Goal: Task Accomplishment & Management: Manage account settings

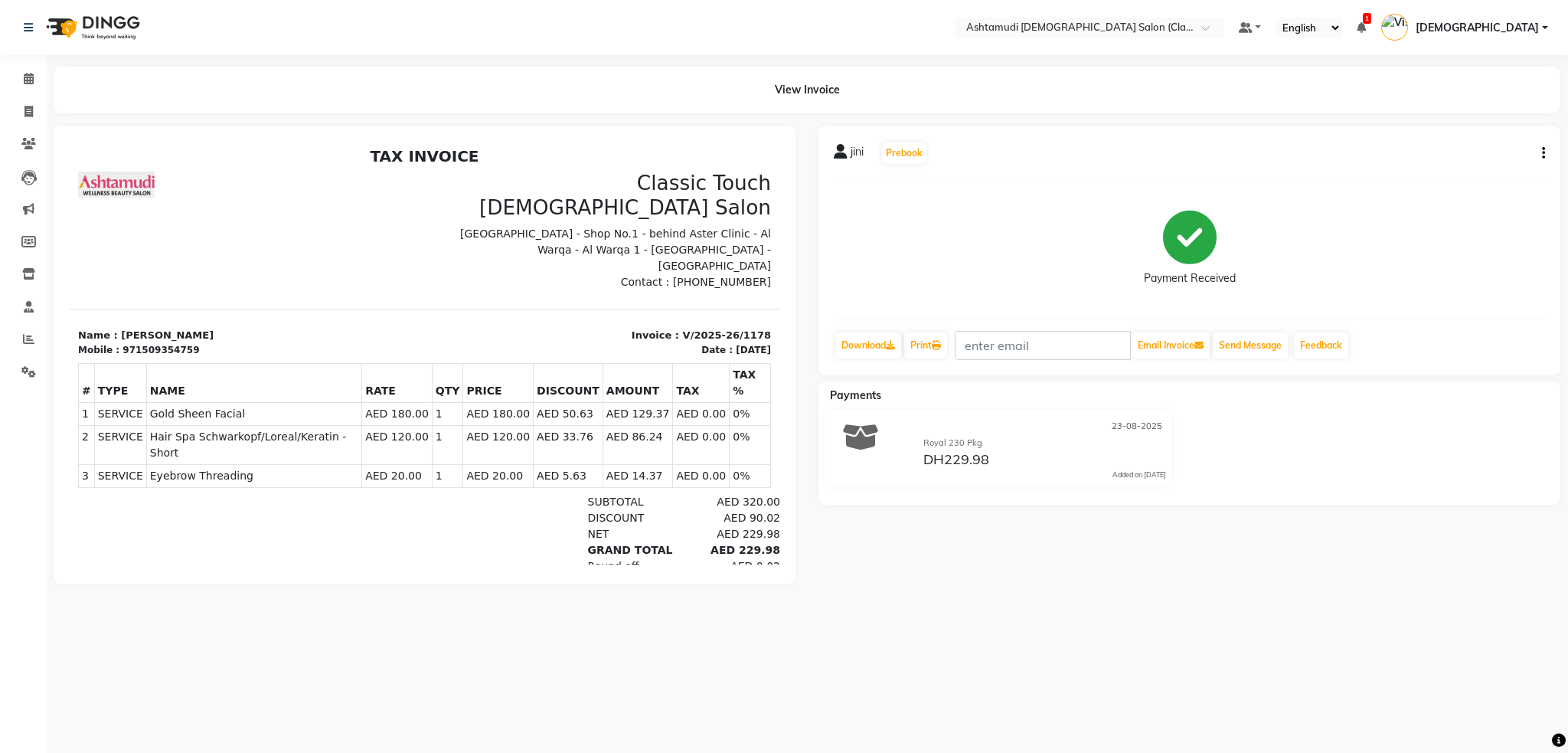
click at [103, 16] on img at bounding box center [91, 27] width 105 height 43
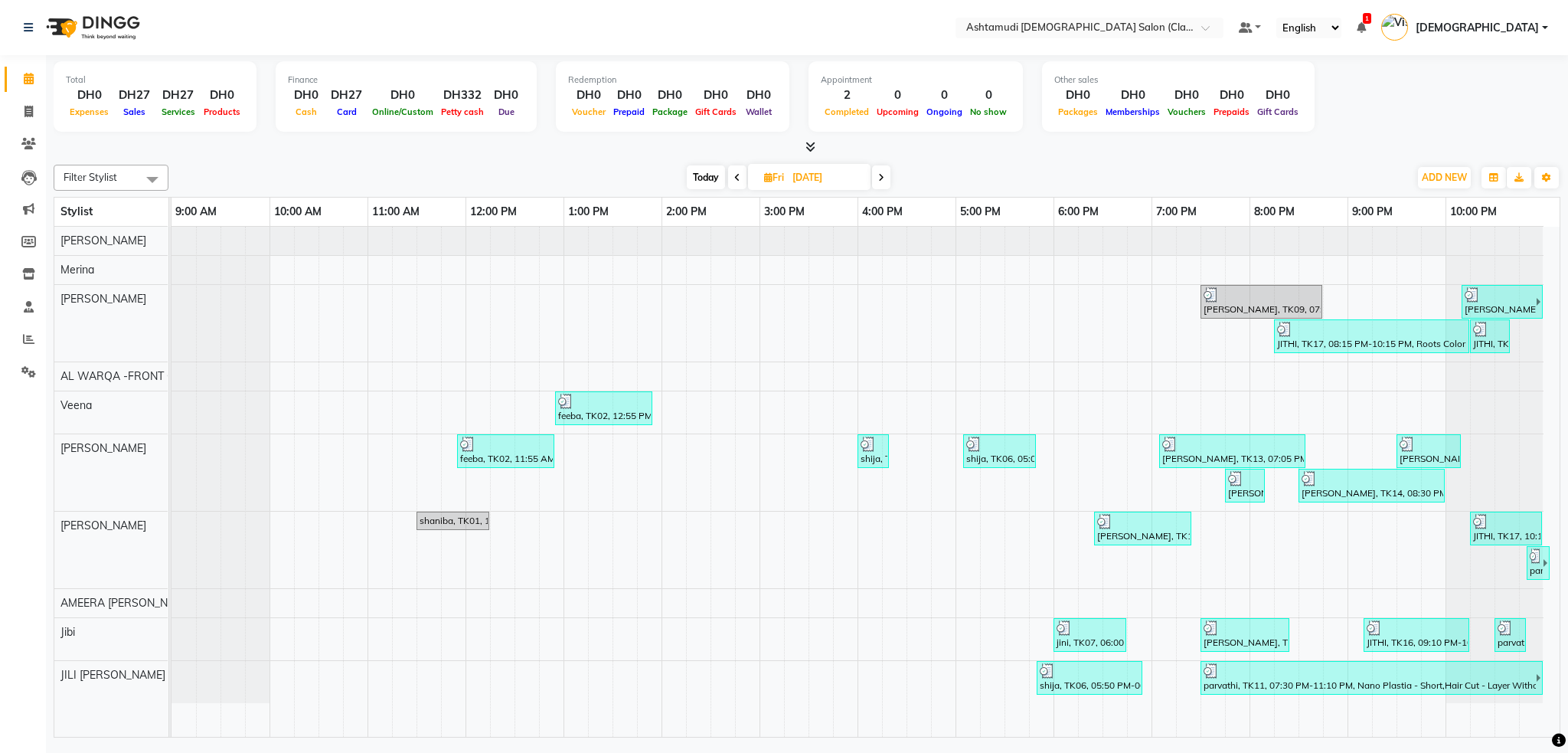
click at [1525, 38] on link "[DEMOGRAPHIC_DATA]" at bounding box center [1465, 28] width 167 height 26
click at [1476, 100] on link "Sign out" at bounding box center [1470, 110] width 140 height 24
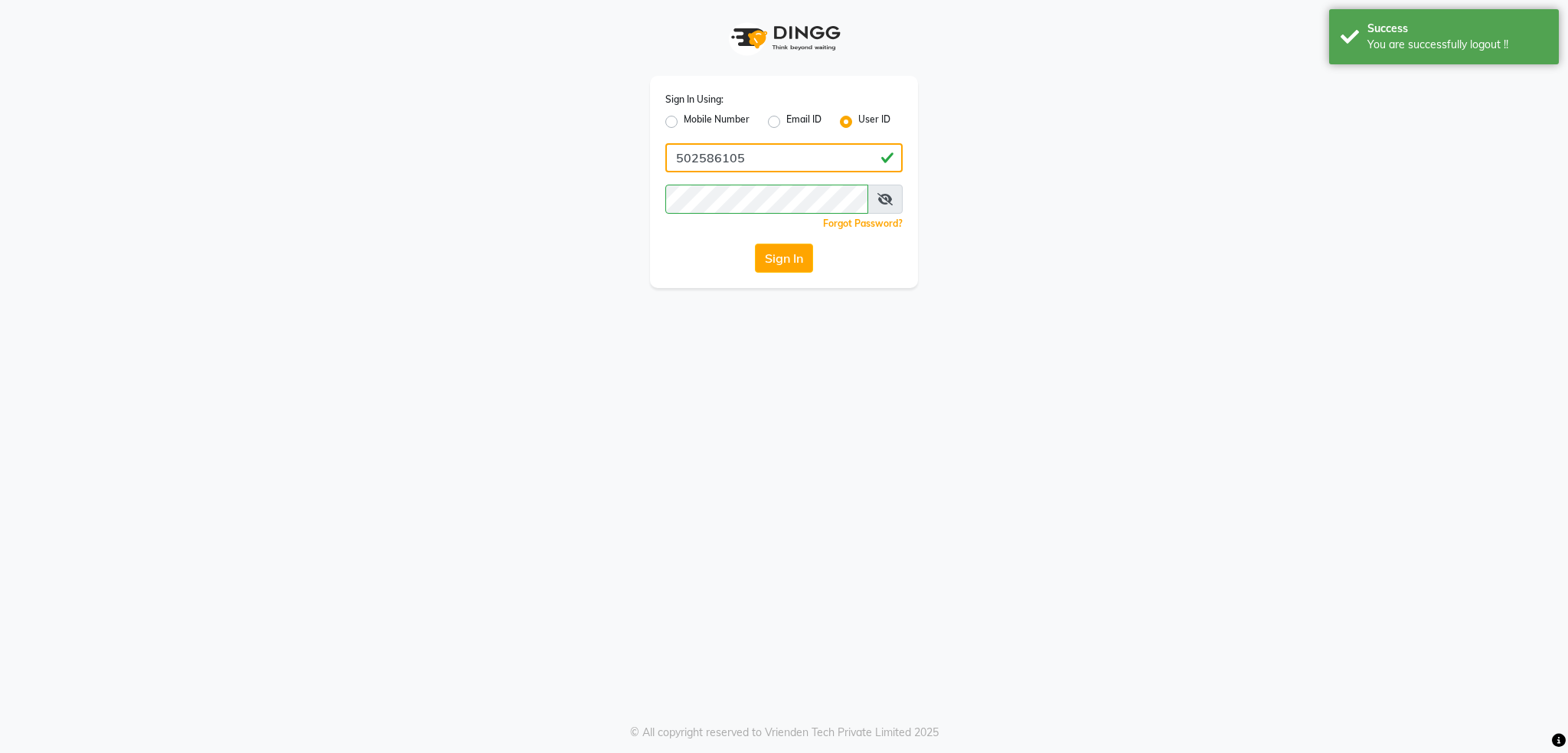
click at [755, 154] on input "502586105" at bounding box center [784, 157] width 237 height 29
type input "5"
type input "ashtamudi"
click at [630, 194] on div "Sign In Using: Mobile Number Email ID User ID ashtamudi Remember me Forgot Pass…" at bounding box center [784, 144] width 873 height 288
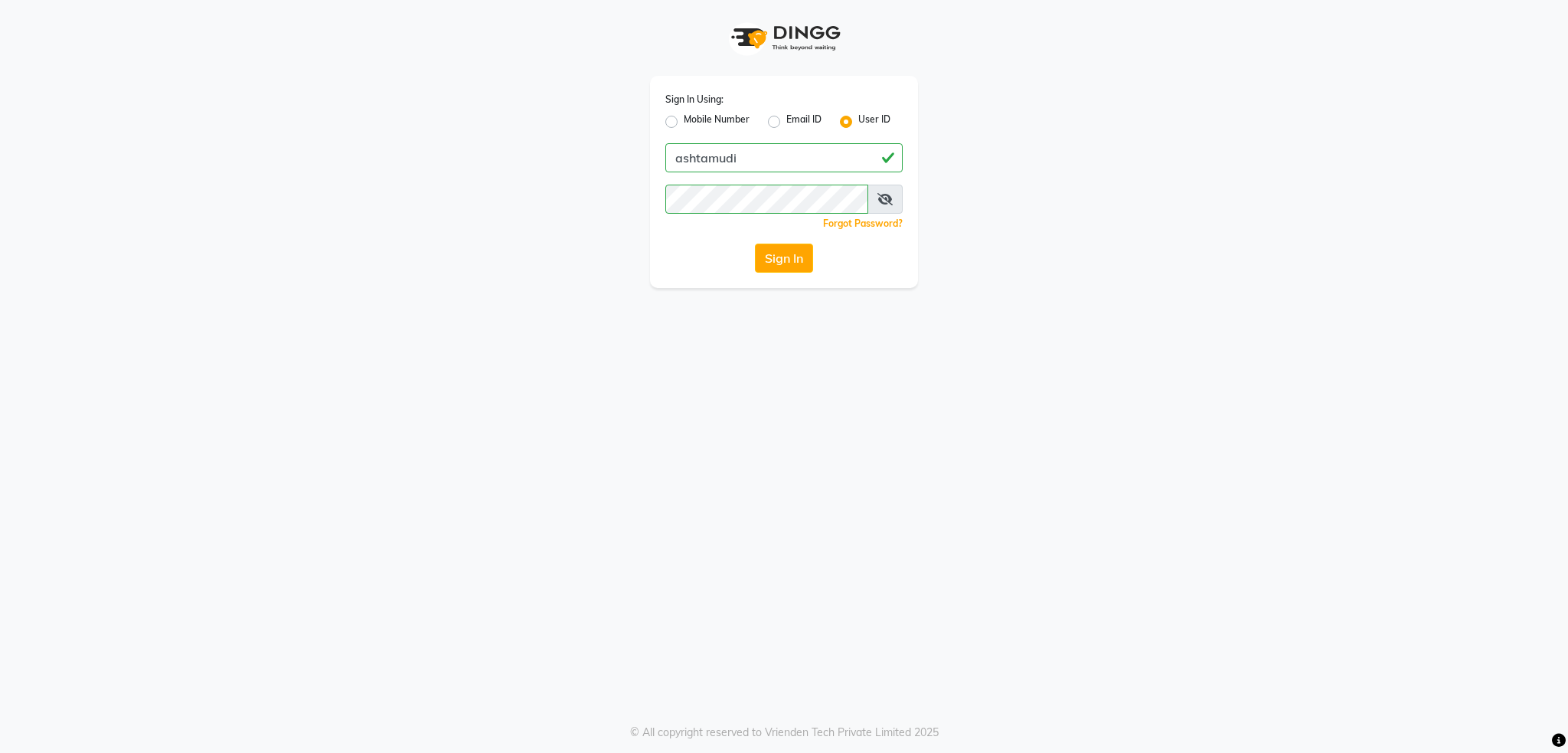
drag, startPoint x: 669, startPoint y: 350, endPoint x: 676, endPoint y: 336, distance: 15.7
click at [669, 350] on div "Sign In Using: Mobile Number Email ID User ID ashtamudi Remember me Forgot Pass…" at bounding box center [784, 376] width 1568 height 753
click at [603, 282] on div "Sign In Using: Mobile Number Email ID User ID ashtamudi Remember me Forgot Pass…" at bounding box center [784, 144] width 873 height 288
click at [755, 255] on button "Sign In" at bounding box center [784, 258] width 58 height 29
